Goal: Book appointment/travel/reservation

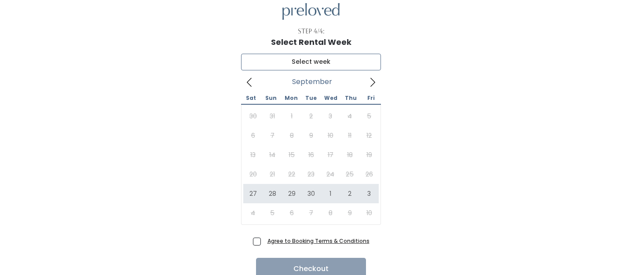
type input "September 27 to October 3"
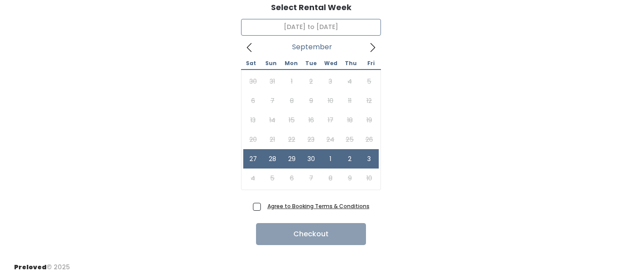
scroll to position [73, 0]
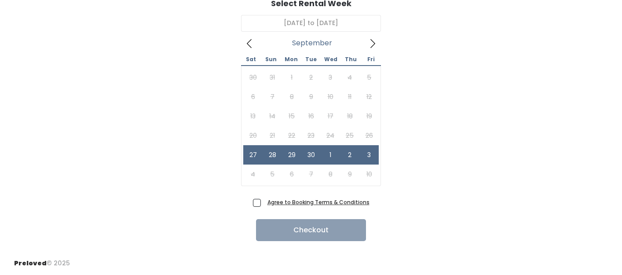
click at [264, 203] on span "Agree to Booking Terms & Conditions" at bounding box center [317, 201] width 106 height 9
click at [264, 203] on input "Agree to Booking Terms & Conditions" at bounding box center [267, 200] width 6 height 6
checkbox input "true"
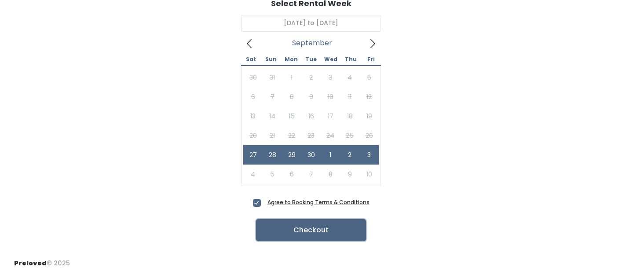
click at [308, 227] on button "Checkout" at bounding box center [311, 230] width 110 height 22
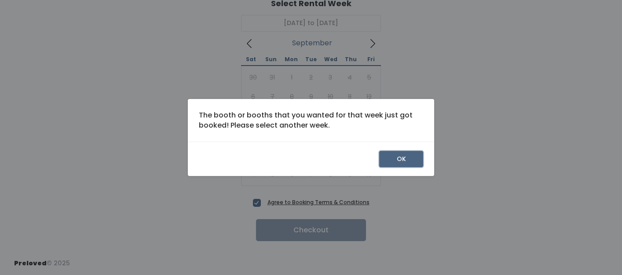
click at [397, 154] on button "OK" at bounding box center [401, 159] width 44 height 17
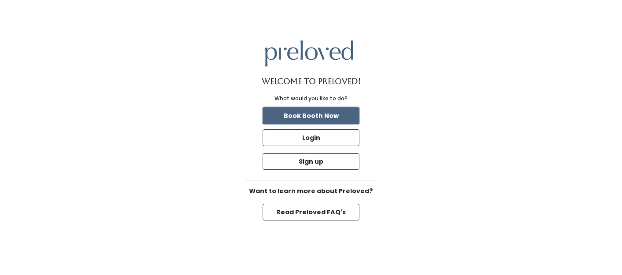
click at [319, 115] on button "Book Booth Now" at bounding box center [311, 115] width 97 height 17
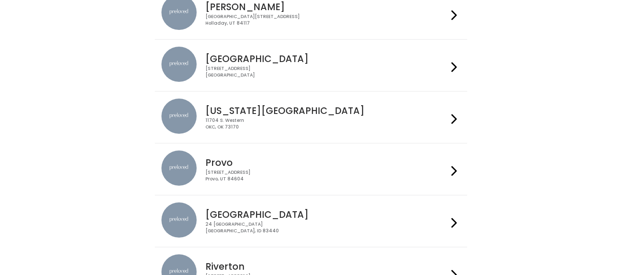
scroll to position [214, 0]
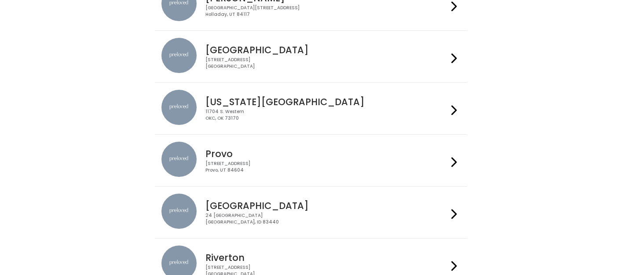
click at [368, 171] on div "230 W Cougar Blvd Provo, UT 84604" at bounding box center [326, 167] width 242 height 13
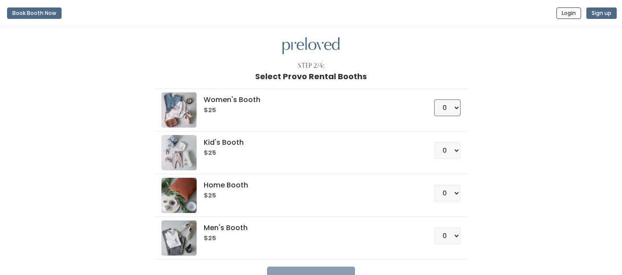
click at [453, 110] on select "0 1 2 3 4" at bounding box center [447, 107] width 26 height 17
select select "1"
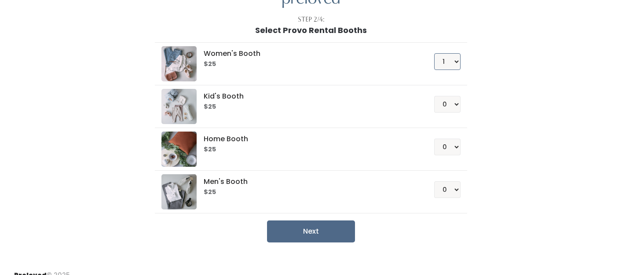
scroll to position [58, 0]
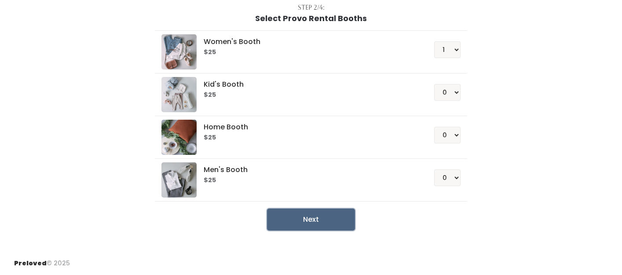
click at [317, 216] on button "Next" at bounding box center [311, 219] width 88 height 22
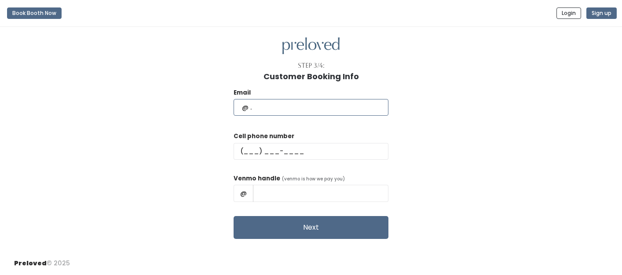
click at [325, 104] on input "text" at bounding box center [311, 107] width 155 height 17
type input "sissyg72@yahoo.com"
click at [289, 144] on input "text" at bounding box center [311, 151] width 155 height 17
type input "(512) 905-1124"
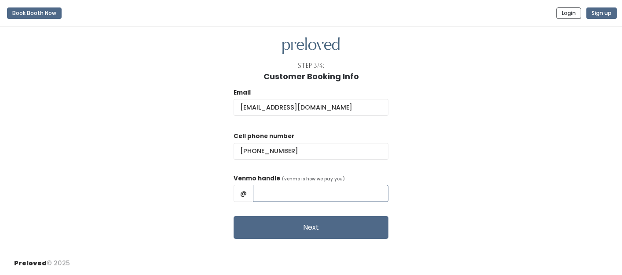
click at [304, 186] on input "text" at bounding box center [320, 193] width 135 height 17
type input "Emerson-P"
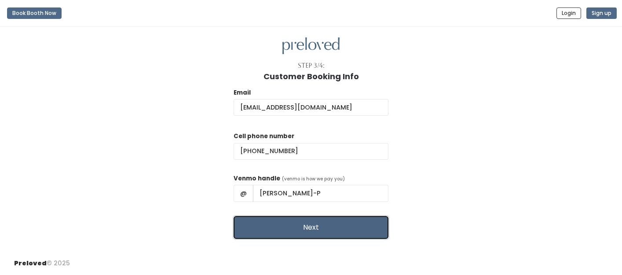
click at [305, 222] on button "Next" at bounding box center [311, 227] width 155 height 23
click at [331, 219] on button "Next" at bounding box center [311, 227] width 155 height 23
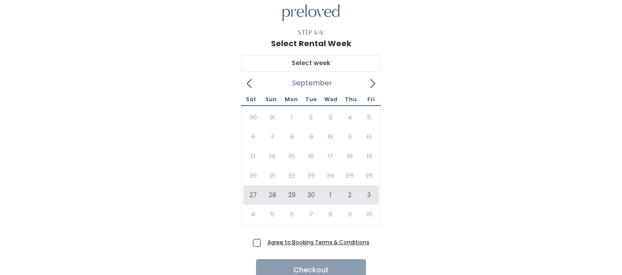
scroll to position [44, 0]
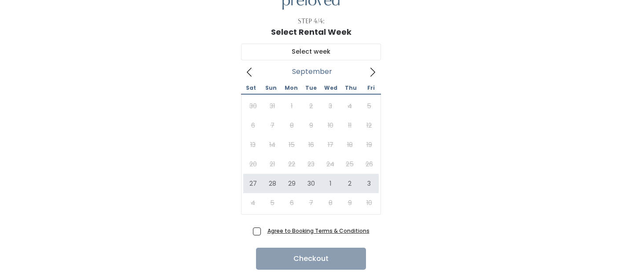
click at [213, 179] on div "September 2025 Sat Sun Mon Tue Wed Thu Fri 30 31 1 2 3 4 5 6 7 8 9 10 11 12 13 …" at bounding box center [311, 131] width 594 height 188
type input "September 27 to October 3"
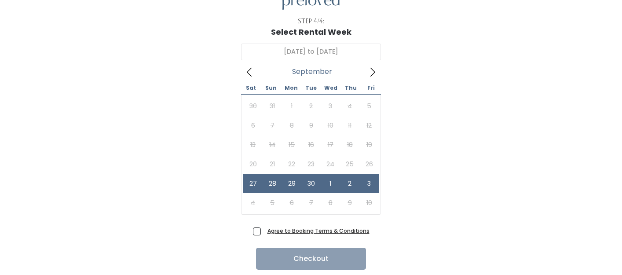
click at [264, 230] on span "Agree to Booking Terms & Conditions" at bounding box center [317, 230] width 106 height 9
click at [264, 230] on input "Agree to Booking Terms & Conditions" at bounding box center [267, 229] width 6 height 6
checkbox input "true"
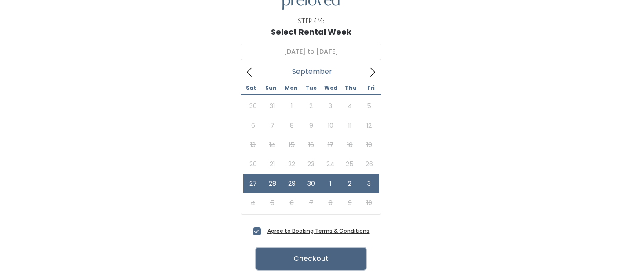
click at [301, 257] on button "Checkout" at bounding box center [311, 259] width 110 height 22
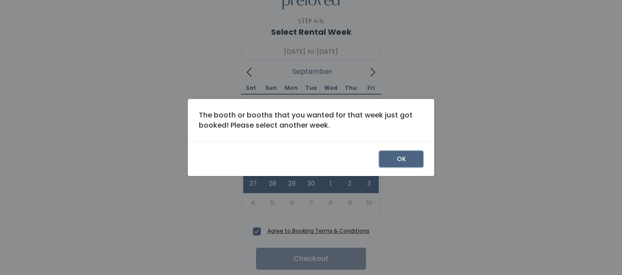
click at [394, 158] on button "OK" at bounding box center [401, 159] width 44 height 17
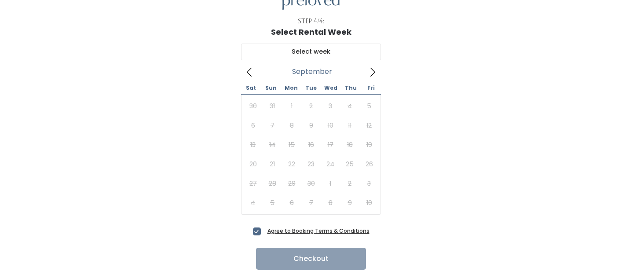
click at [264, 231] on span "Agree to Booking Terms & Conditions" at bounding box center [317, 230] width 106 height 9
click at [264, 231] on input "Agree to Booking Terms & Conditions" at bounding box center [267, 229] width 6 height 6
checkbox input "false"
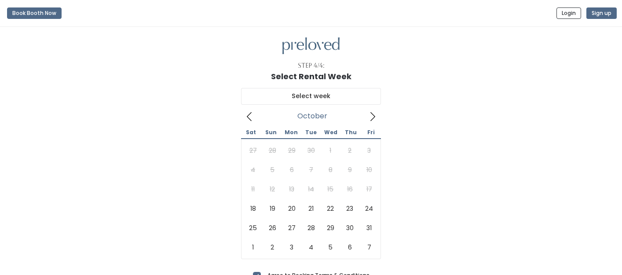
click at [373, 117] on icon at bounding box center [373, 117] width 10 height 10
click at [368, 118] on icon at bounding box center [373, 117] width 10 height 10
click at [248, 115] on icon at bounding box center [249, 116] width 5 height 9
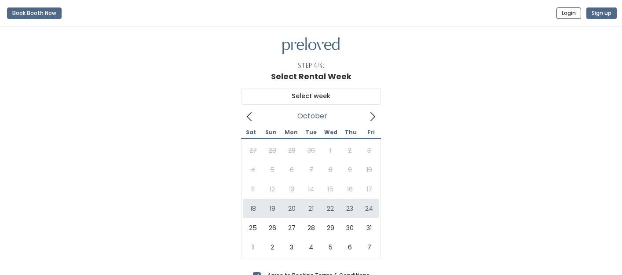
click at [250, 119] on icon at bounding box center [249, 116] width 5 height 9
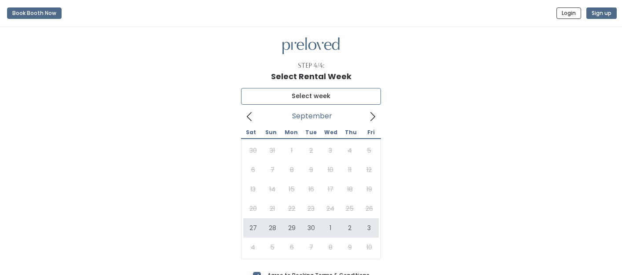
type input "[DATE] to [DATE]"
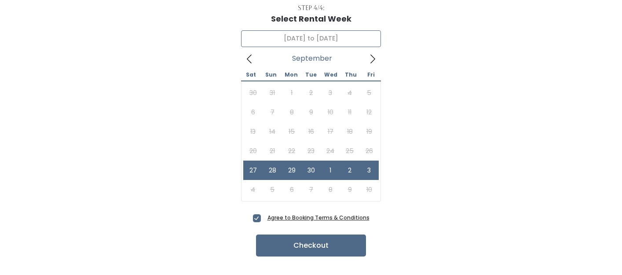
scroll to position [73, 0]
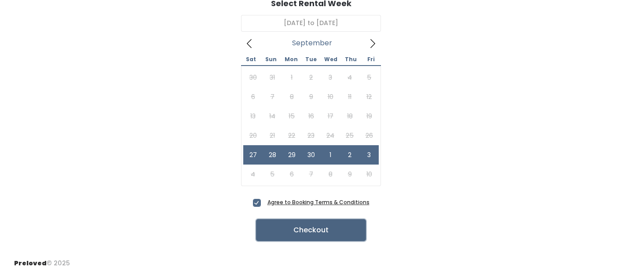
click at [307, 233] on button "Checkout" at bounding box center [311, 230] width 110 height 22
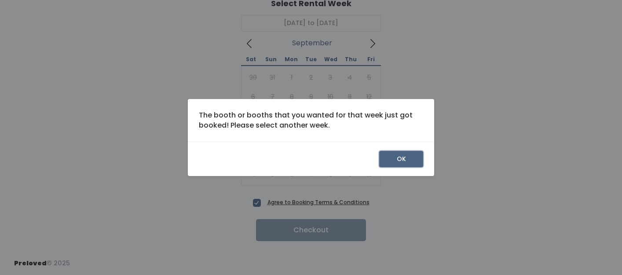
click at [400, 156] on button "OK" at bounding box center [401, 159] width 44 height 17
